Goal: Go to known website: Go to known website

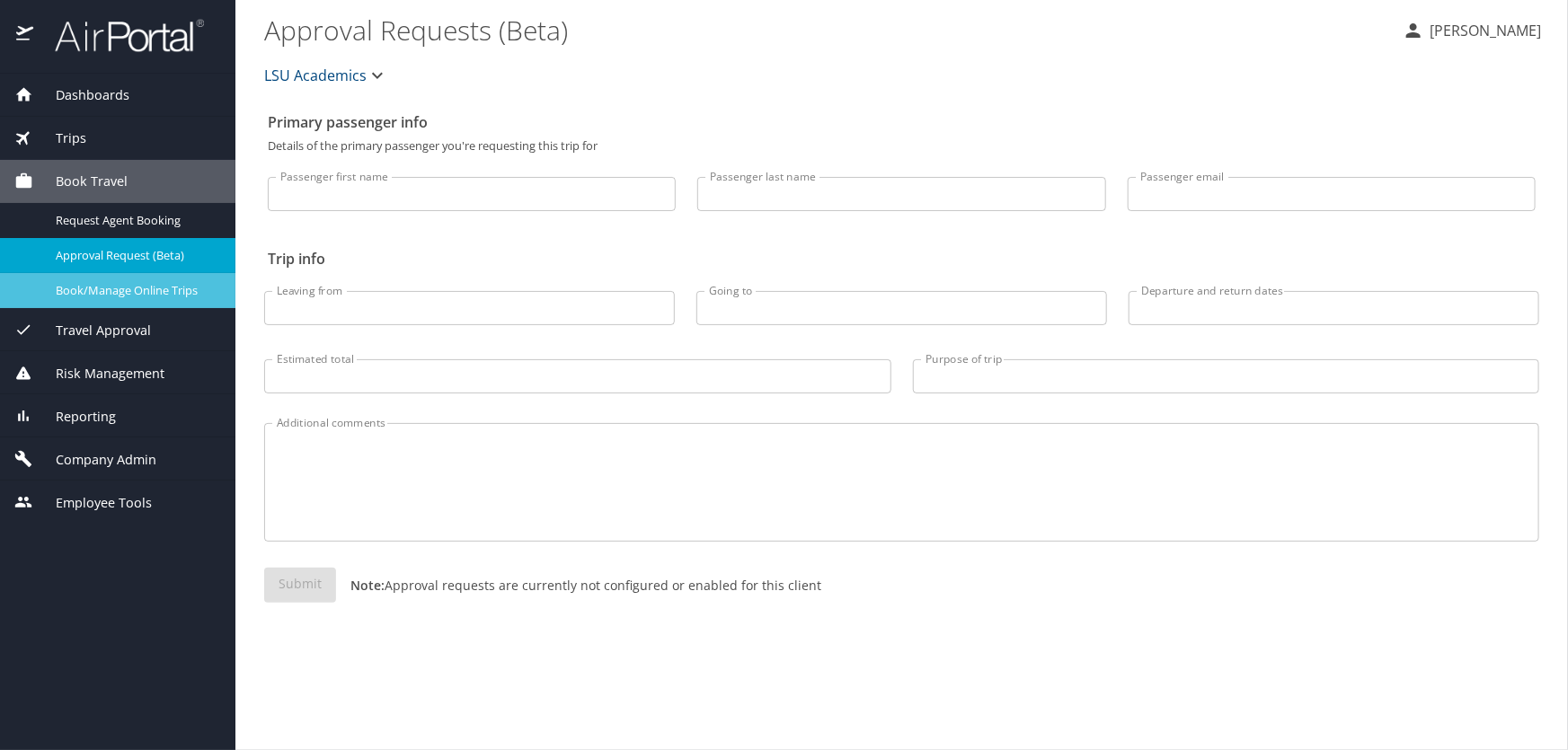
click at [82, 287] on span "Book/Manage Online Trips" at bounding box center [135, 291] width 159 height 17
